Goal: Transaction & Acquisition: Purchase product/service

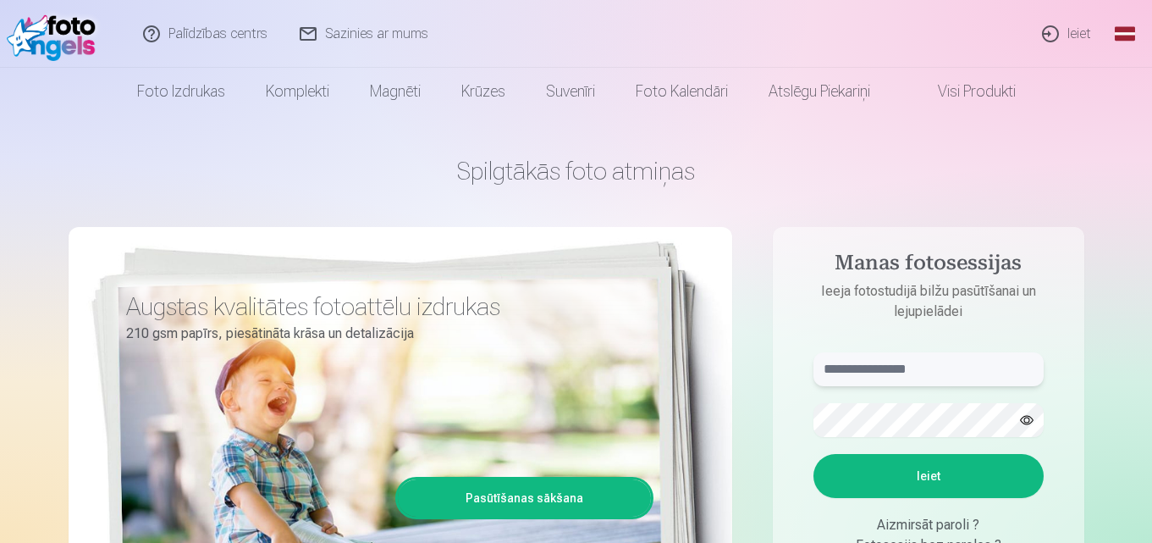
click at [887, 378] on input "text" at bounding box center [929, 369] width 230 height 34
type input "**********"
click at [959, 492] on button "Ieiet" at bounding box center [929, 476] width 230 height 44
click at [1032, 422] on button "button" at bounding box center [1027, 420] width 32 height 32
click at [970, 456] on button "Ieiet" at bounding box center [929, 476] width 230 height 44
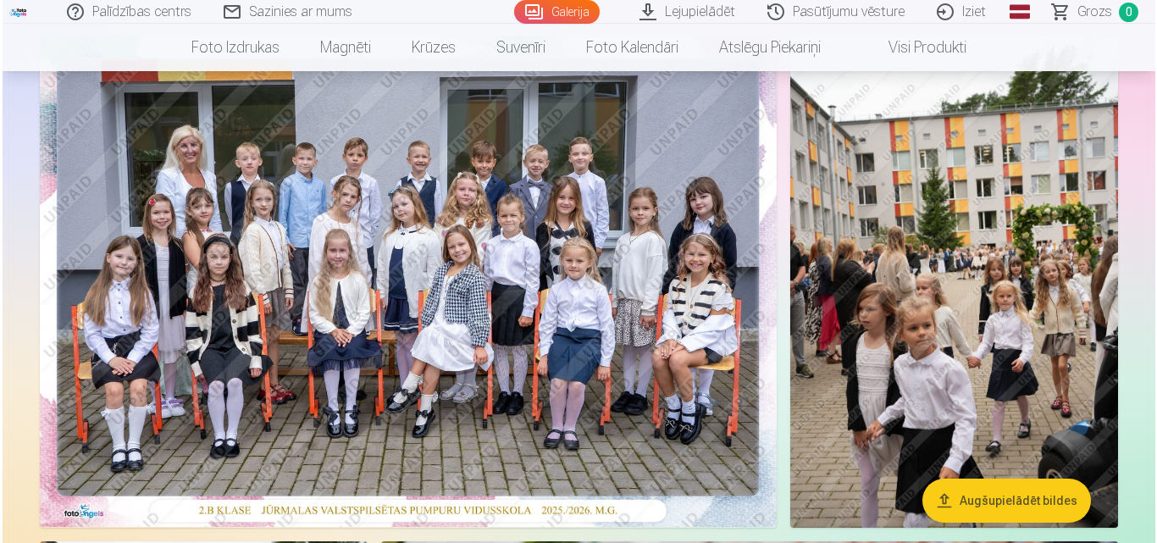
scroll to position [162, 0]
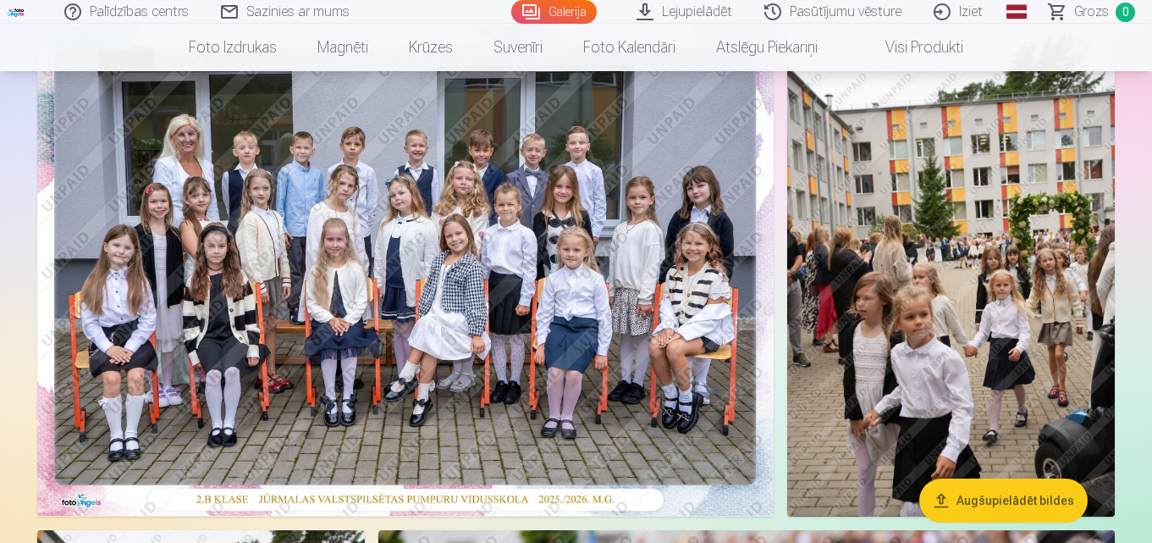
click at [598, 306] on img at bounding box center [405, 270] width 737 height 491
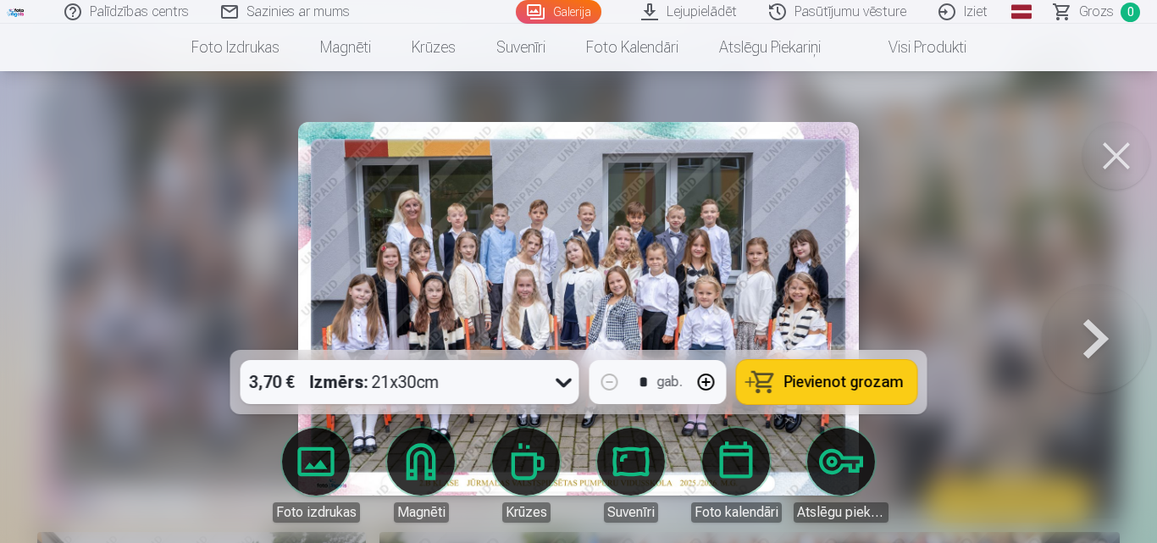
click at [805, 375] on span "Pievienot grozam" at bounding box center [843, 381] width 119 height 15
click at [1102, 13] on span "Grozs" at bounding box center [1096, 12] width 35 height 20
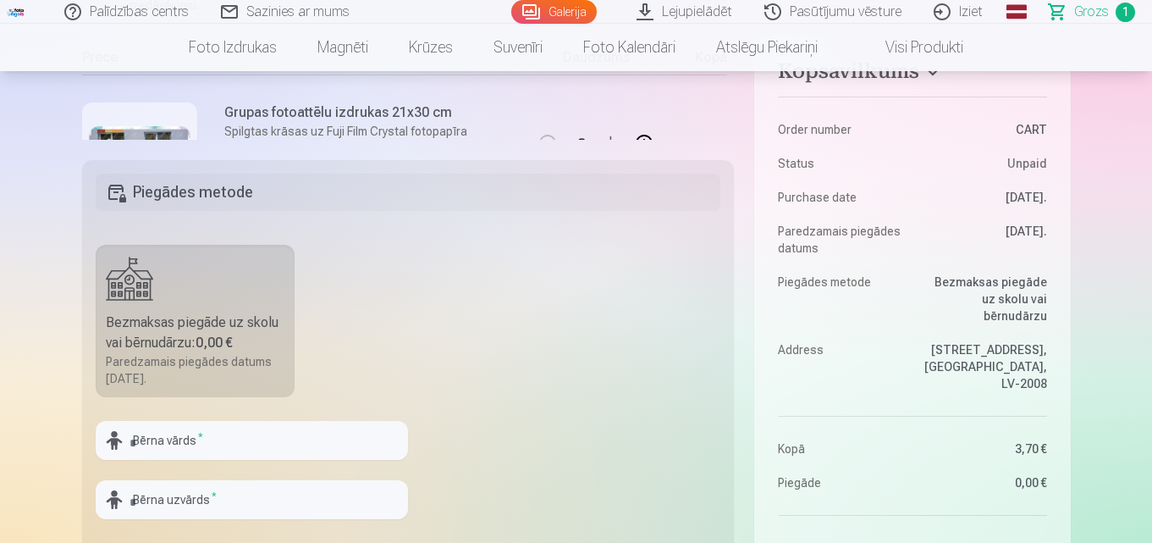
scroll to position [378, 0]
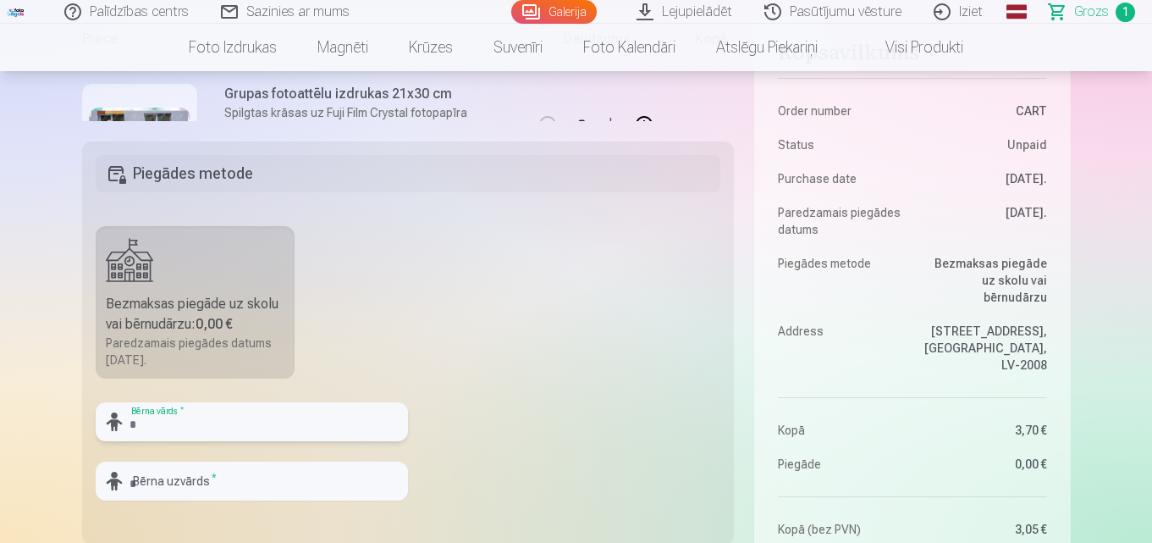
click at [220, 429] on input "text" at bounding box center [252, 421] width 312 height 39
type input "*"
type input "*****"
click at [228, 467] on input "text" at bounding box center [252, 481] width 312 height 39
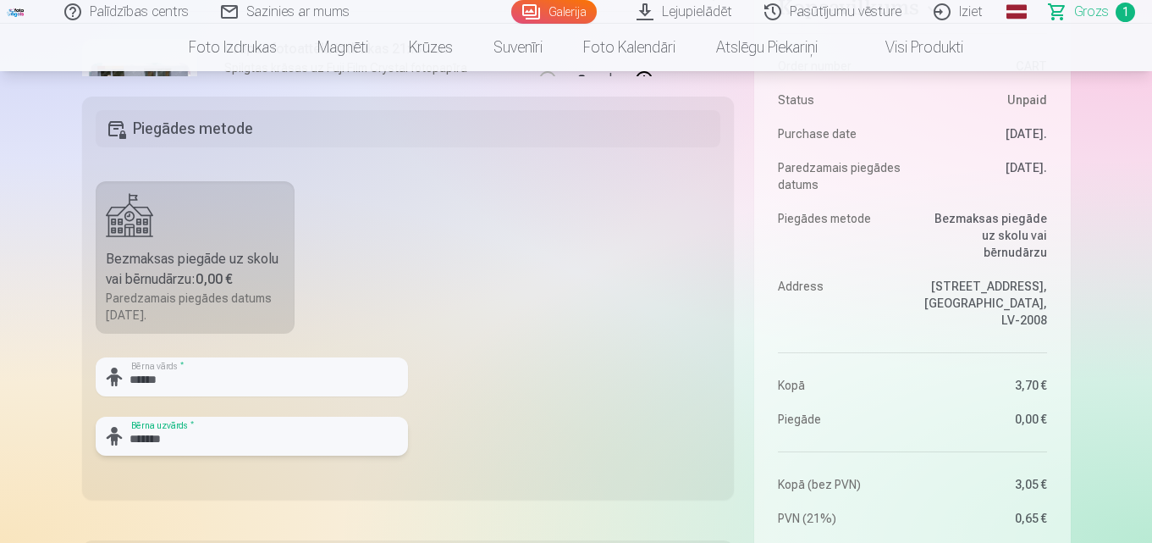
scroll to position [440, 0]
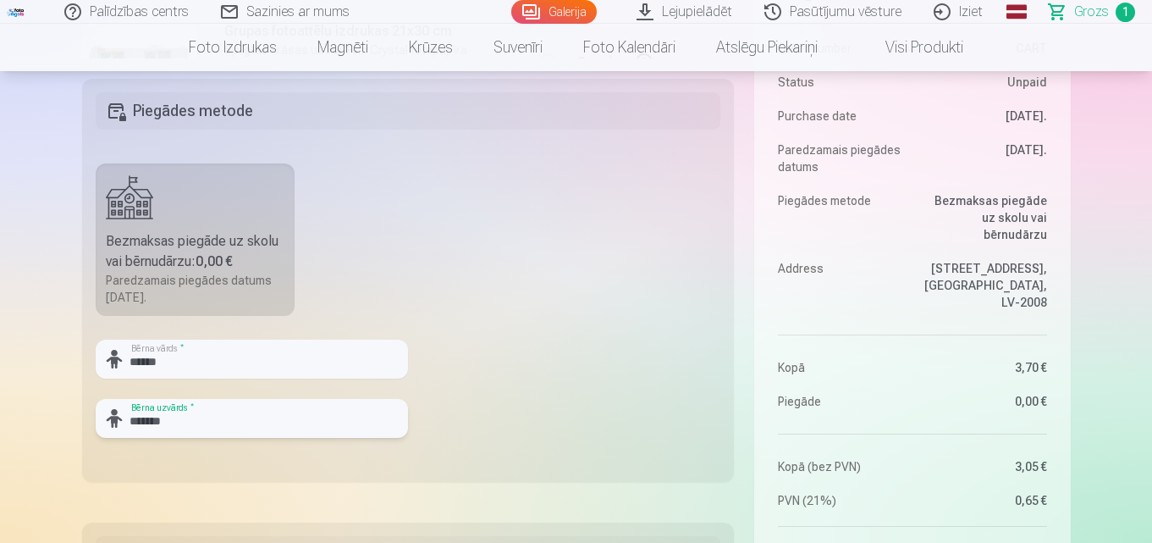
type input "*******"
click at [122, 263] on div "Bezmaksas piegāde uz skolu vai bērnudārzu : 0,00 €" at bounding box center [196, 251] width 180 height 41
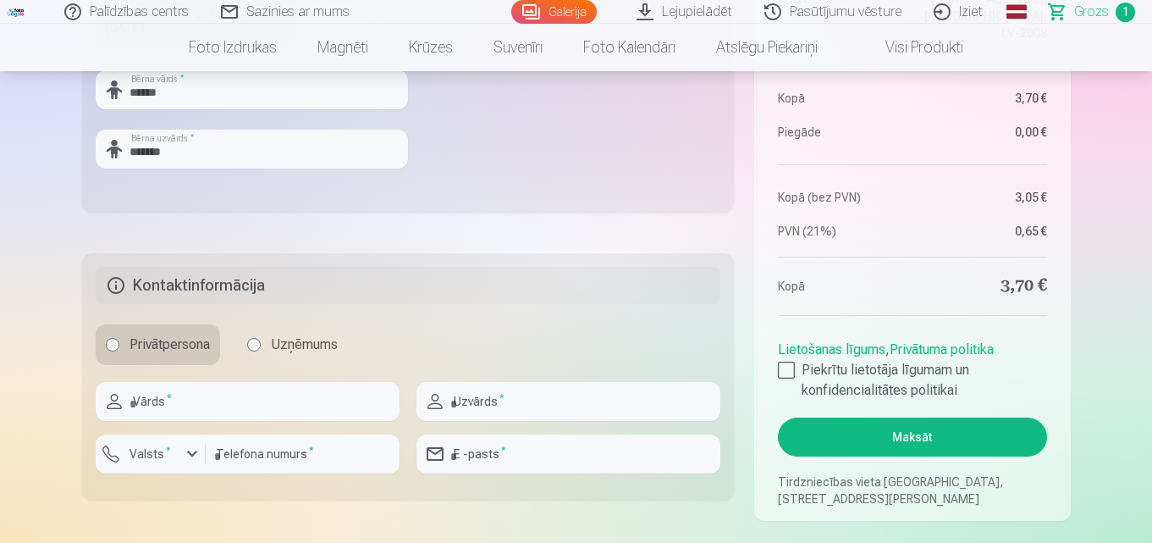
scroll to position [746, 0]
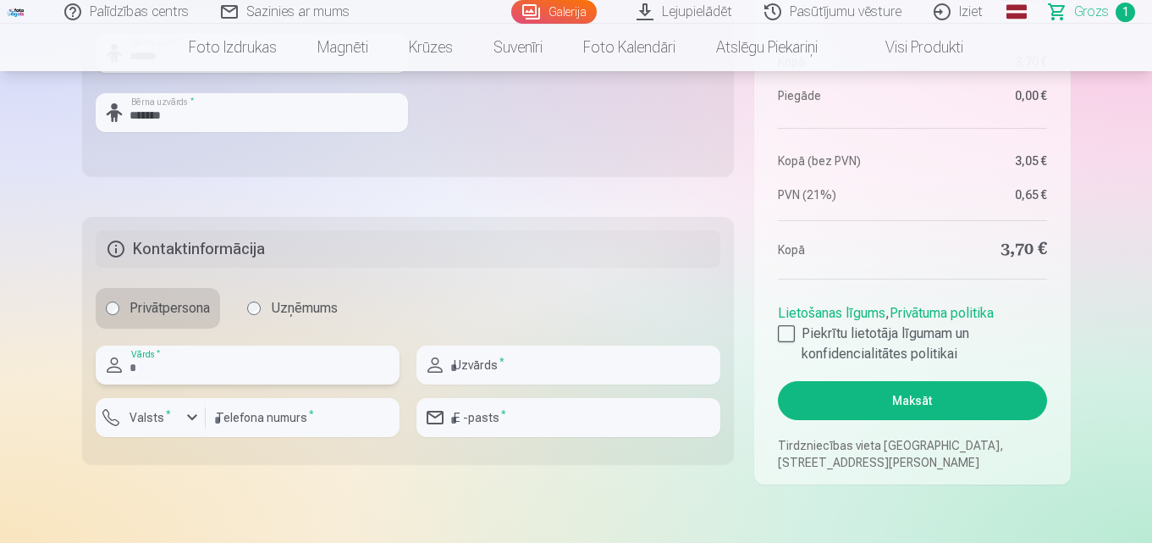
click at [289, 378] on input "text" at bounding box center [248, 364] width 304 height 39
type input "*****"
click at [612, 367] on input "text" at bounding box center [569, 364] width 304 height 39
type input "******"
click at [305, 414] on input "number" at bounding box center [303, 417] width 194 height 39
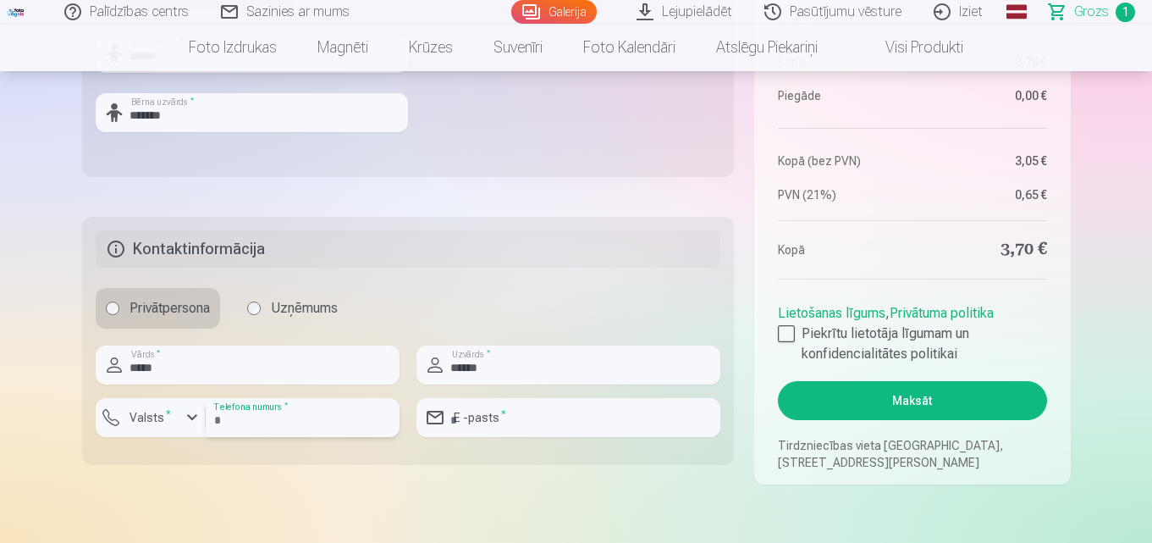
type input "********"
click at [191, 419] on div "button" at bounding box center [192, 417] width 20 height 20
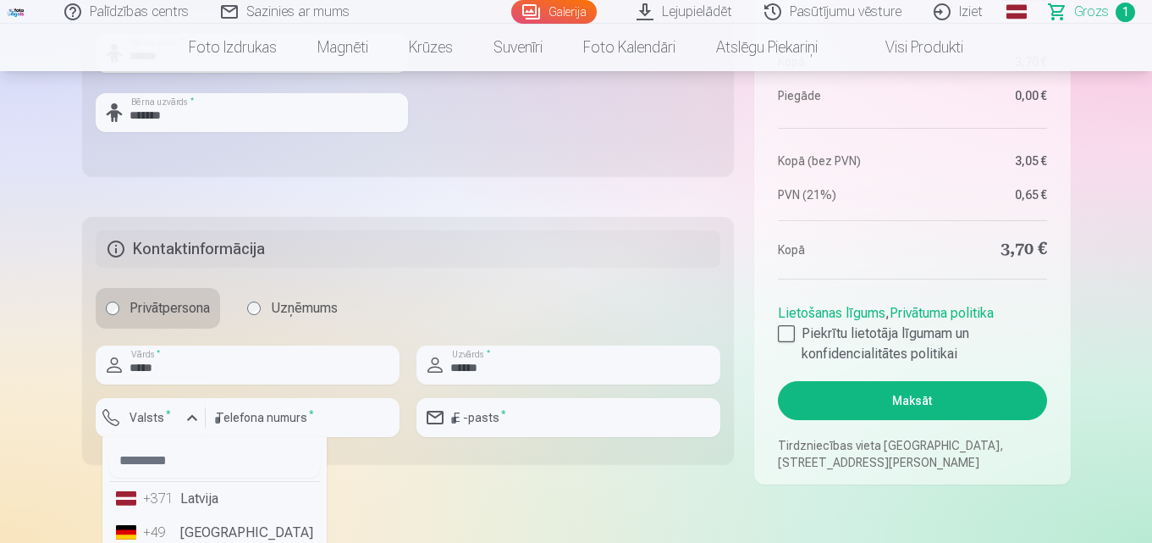
click at [202, 503] on li "+371 Latvija" at bounding box center [214, 499] width 211 height 34
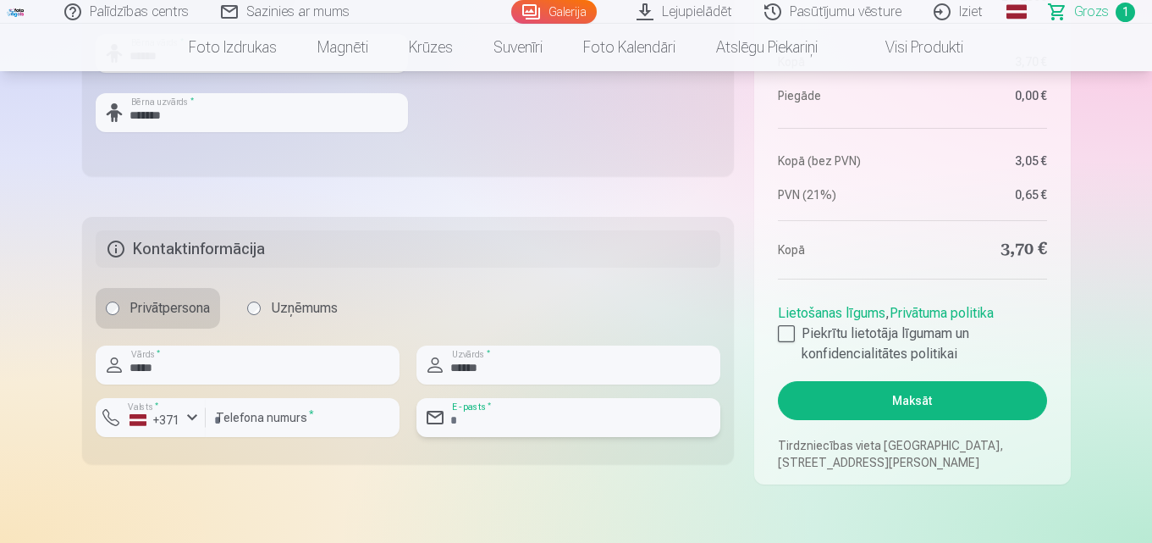
click at [663, 417] on input "email" at bounding box center [569, 417] width 304 height 39
type input "*"
type input "**********"
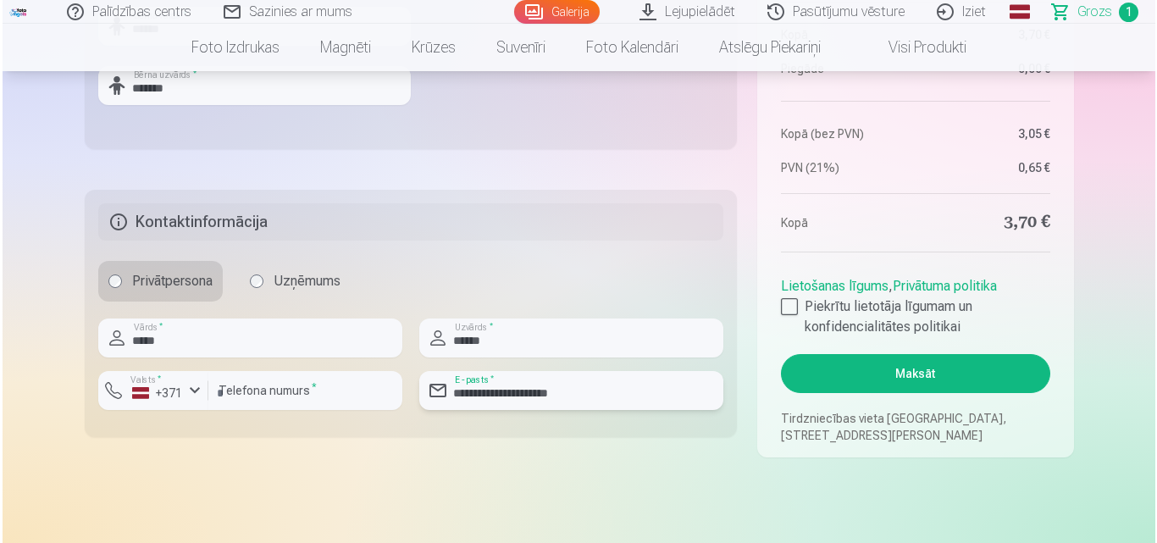
scroll to position [792, 0]
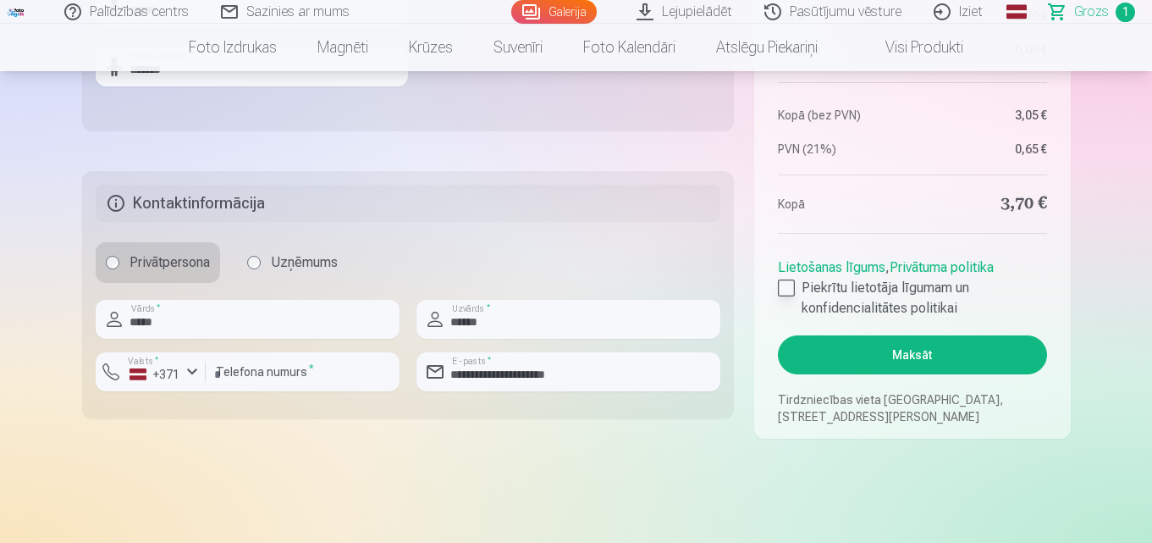
click at [790, 282] on div at bounding box center [786, 287] width 17 height 17
click at [865, 359] on button "Maksāt" at bounding box center [912, 354] width 268 height 39
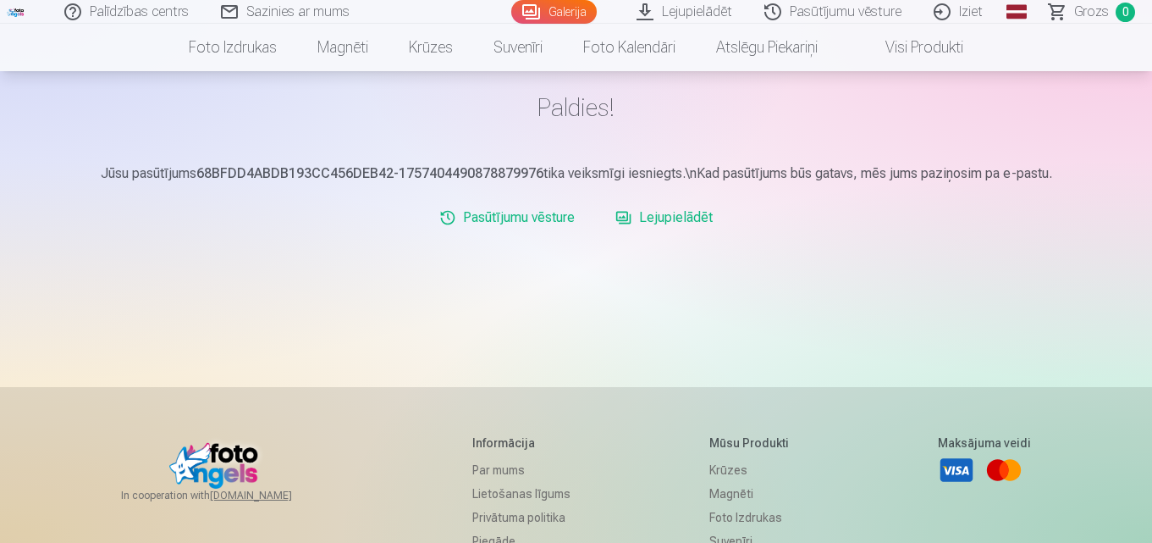
scroll to position [135, 0]
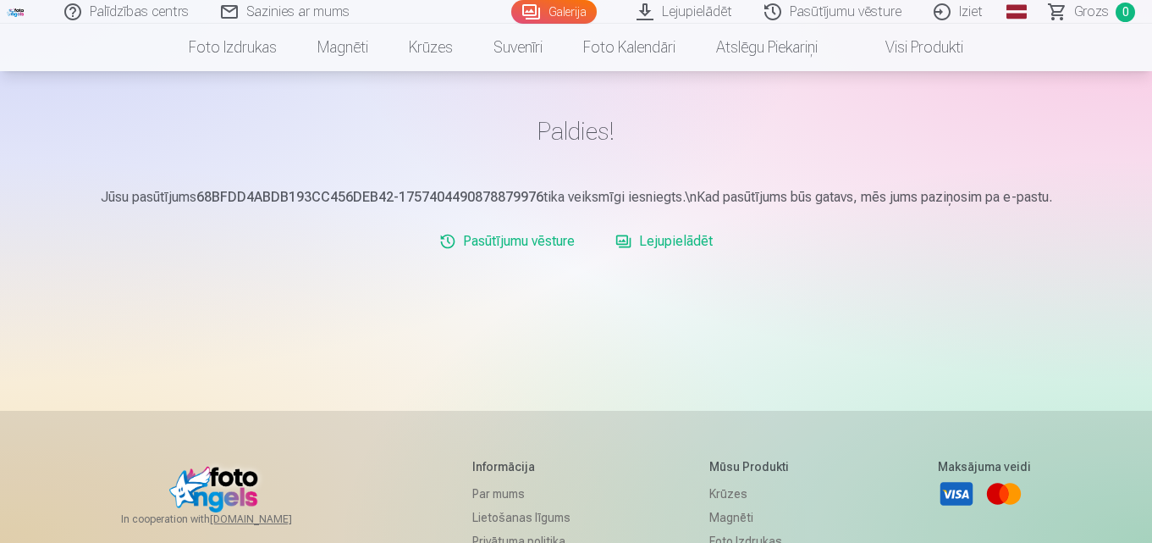
click at [656, 235] on link "Lejupielādēt" at bounding box center [664, 241] width 111 height 34
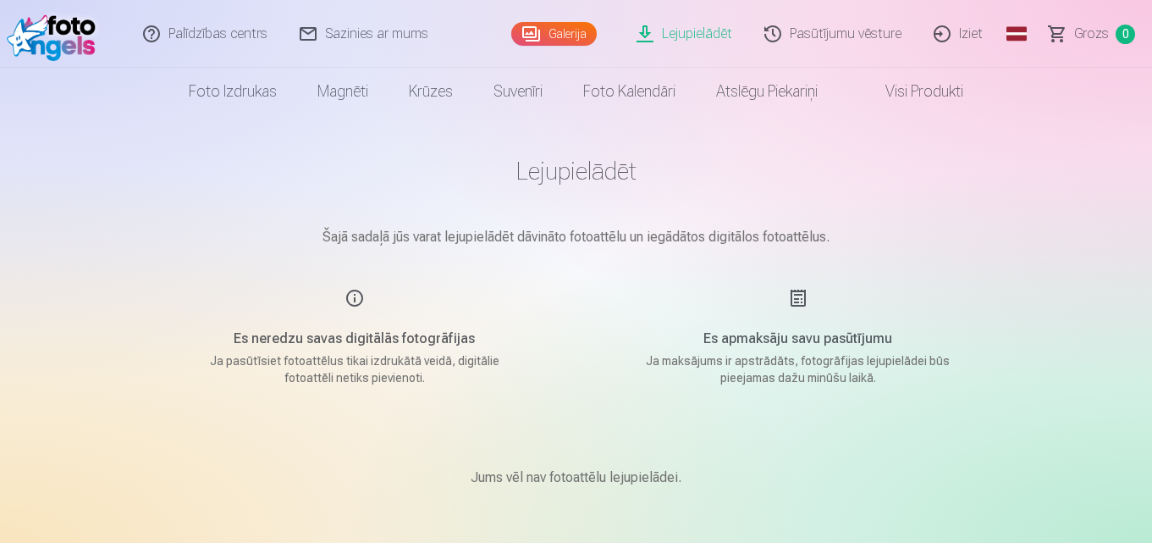
click at [854, 27] on link "Pasūtījumu vēsture" at bounding box center [833, 34] width 169 height 68
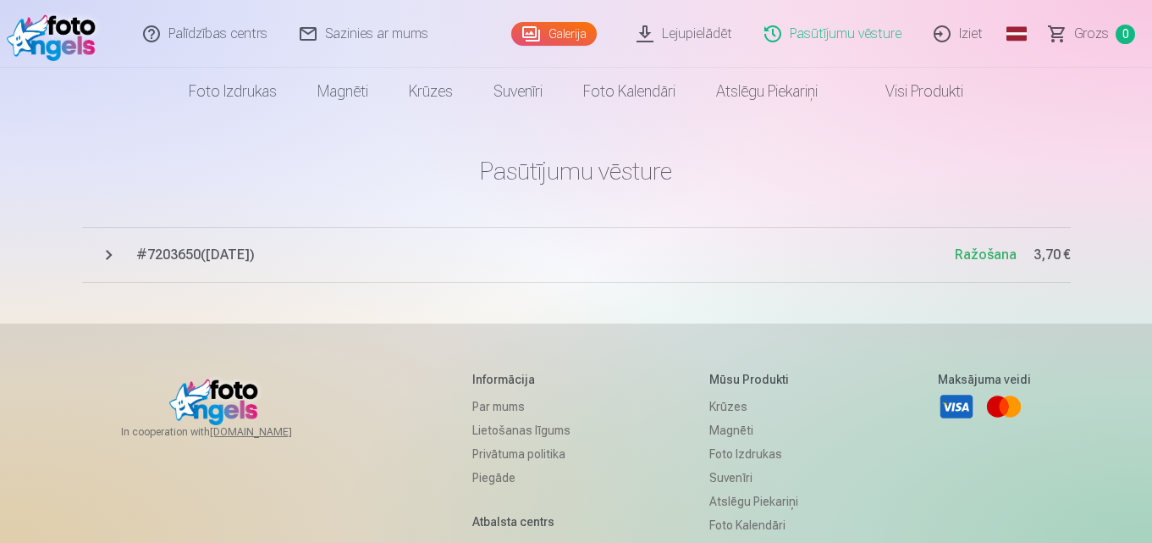
click at [223, 257] on span "# 7203650 ( 9.09.2025 )" at bounding box center [545, 255] width 819 height 20
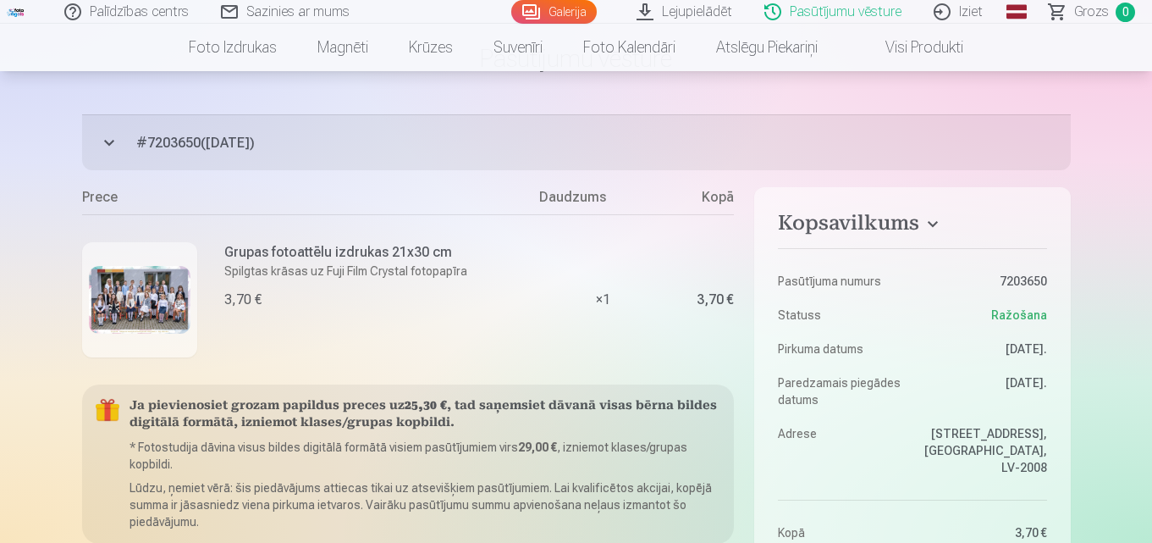
scroll to position [108, 0]
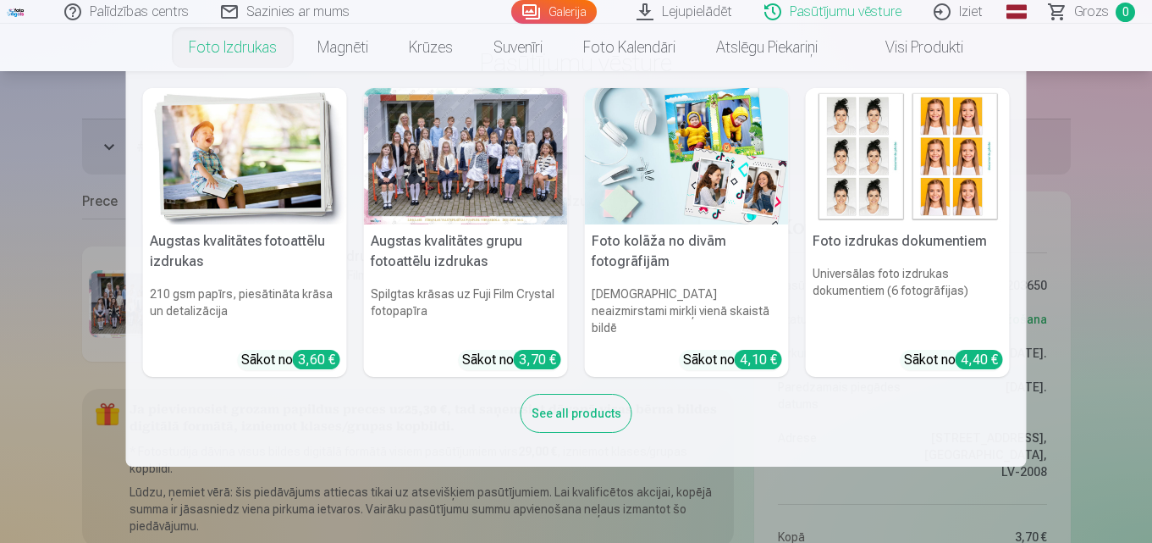
click at [251, 44] on link "Foto izdrukas" at bounding box center [233, 47] width 129 height 47
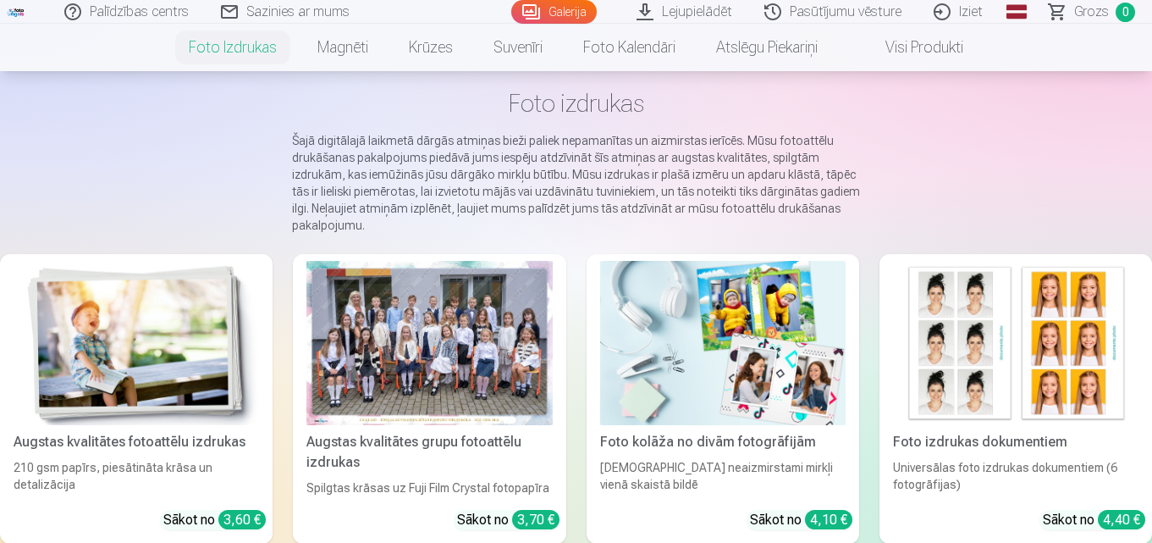
scroll to position [97, 0]
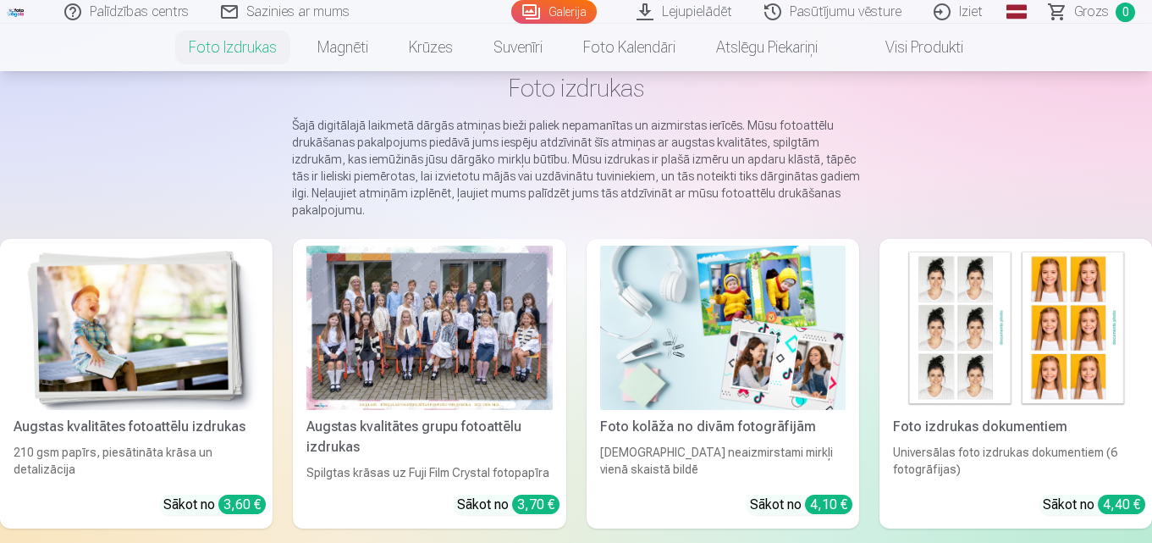
click at [422, 395] on div at bounding box center [430, 328] width 246 height 164
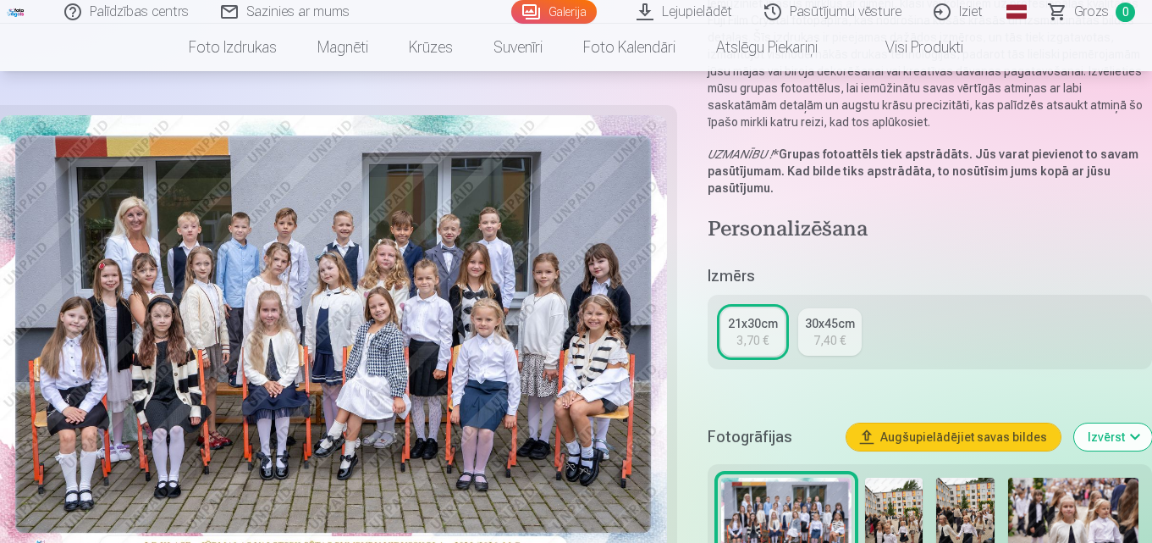
scroll to position [145, 0]
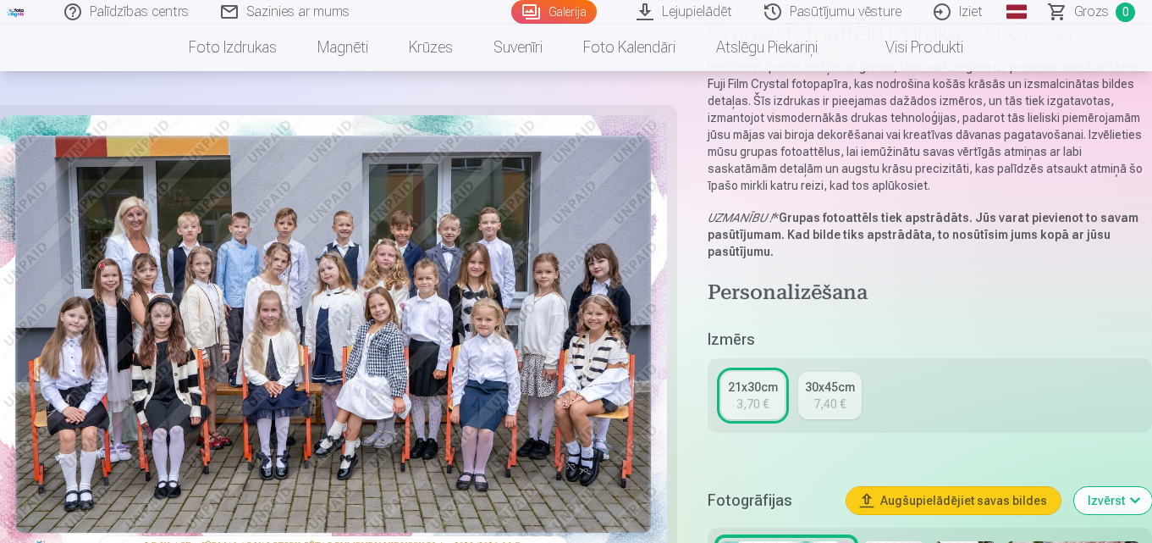
click at [976, 18] on link "Iziet" at bounding box center [959, 12] width 81 height 24
